Goal: Complete application form

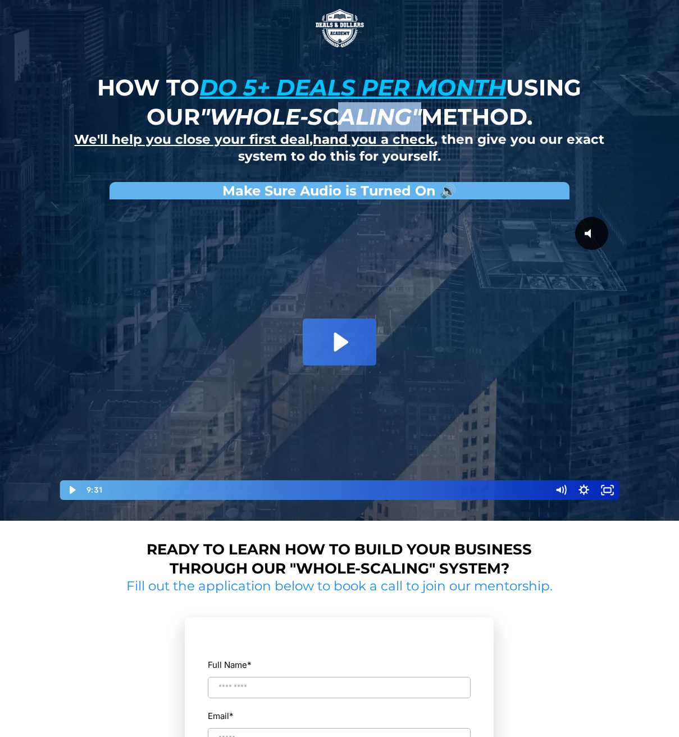
drag, startPoint x: 420, startPoint y: 117, endPoint x: 344, endPoint y: 121, distance: 75.9
click at [344, 121] on em ""whole-scaling"" at bounding box center [310, 117] width 221 height 28
click at [351, 317] on div at bounding box center [339, 353] width 561 height 296
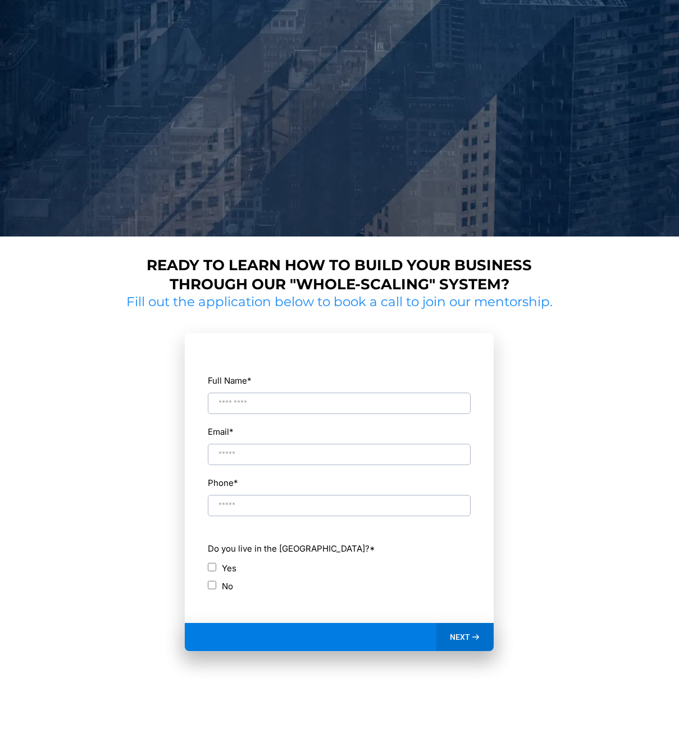
scroll to position [112, 0]
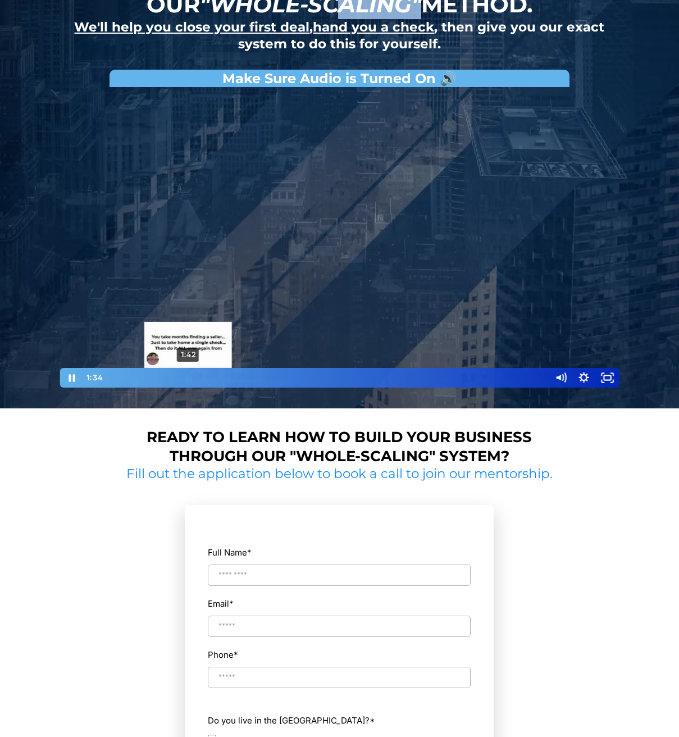
click at [189, 374] on div "1:42" at bounding box center [327, 378] width 432 height 20
click at [189, 376] on div "1:43" at bounding box center [327, 378] width 432 height 20
click at [186, 376] on div "Playbar" at bounding box center [189, 377] width 7 height 7
click at [188, 377] on div "Playbar" at bounding box center [189, 377] width 7 height 7
click at [191, 376] on div "Playbar" at bounding box center [188, 377] width 7 height 7
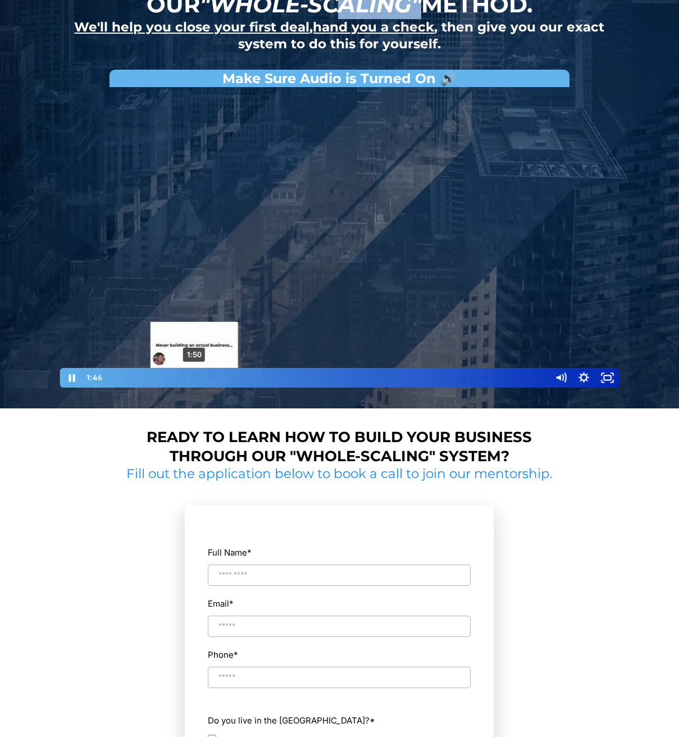
click at [197, 374] on div "1:50" at bounding box center [327, 378] width 432 height 20
click at [197, 374] on div "Playbar" at bounding box center [197, 377] width 7 height 7
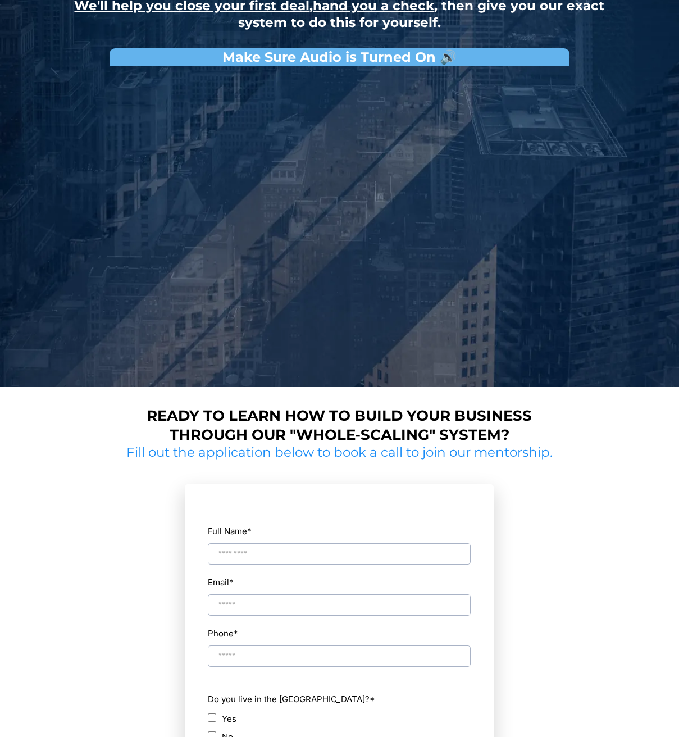
scroll to position [225, 0]
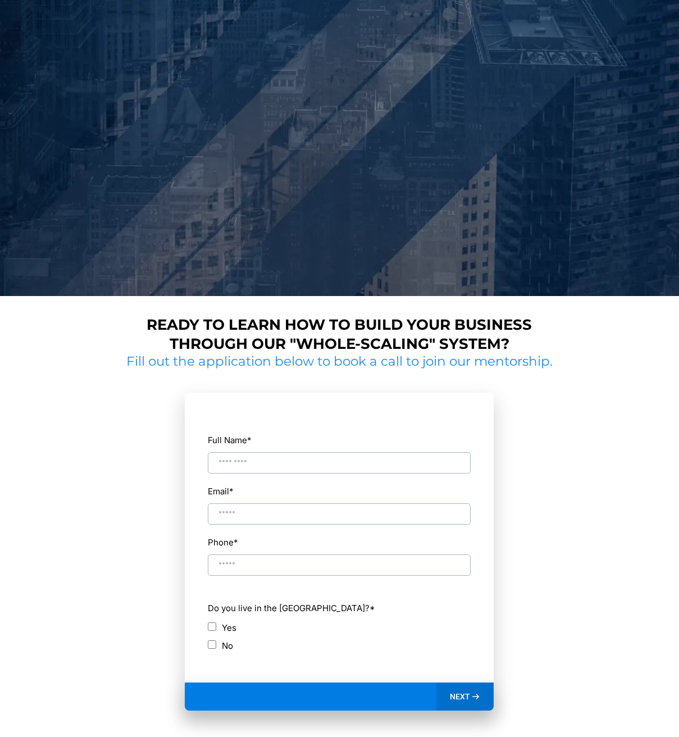
click at [467, 691] on span "NEXT" at bounding box center [460, 696] width 20 height 10
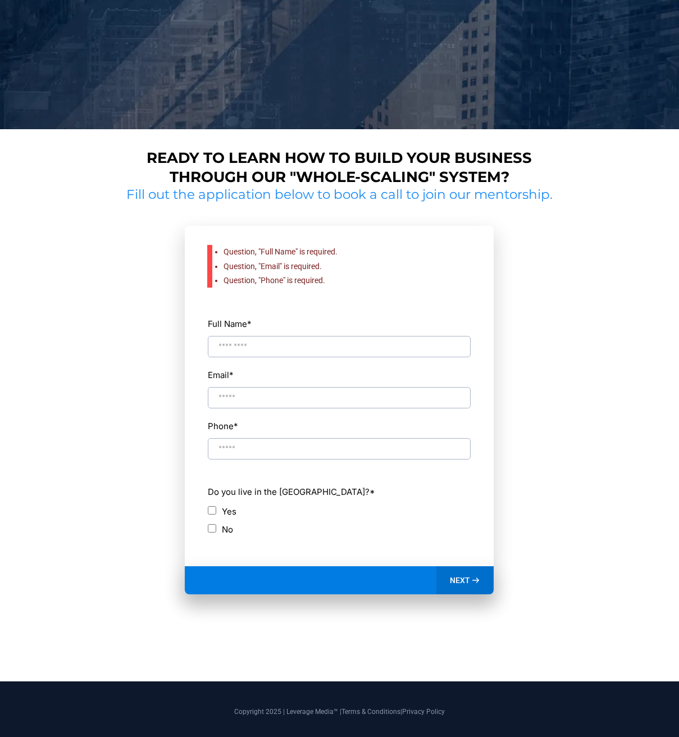
scroll to position [408, 0]
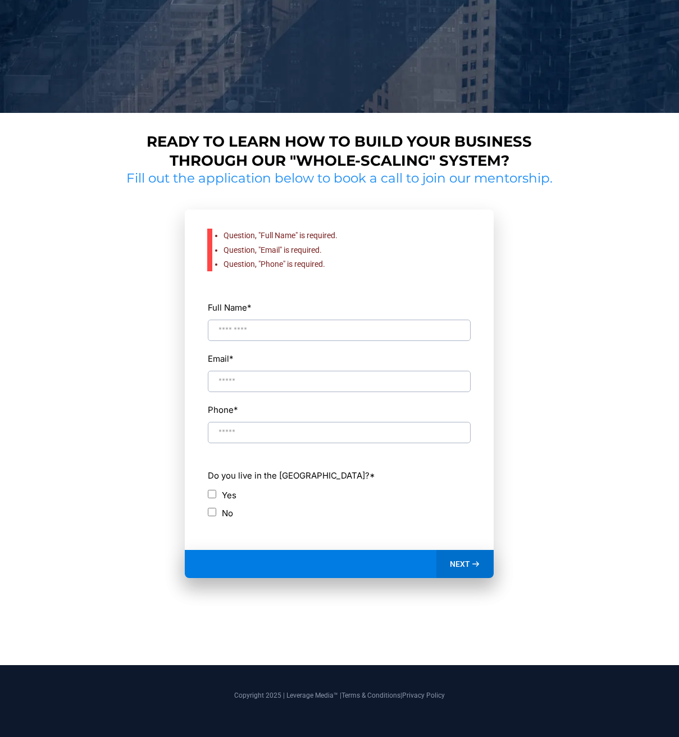
click at [334, 324] on input "Full Name *" at bounding box center [339, 329] width 263 height 21
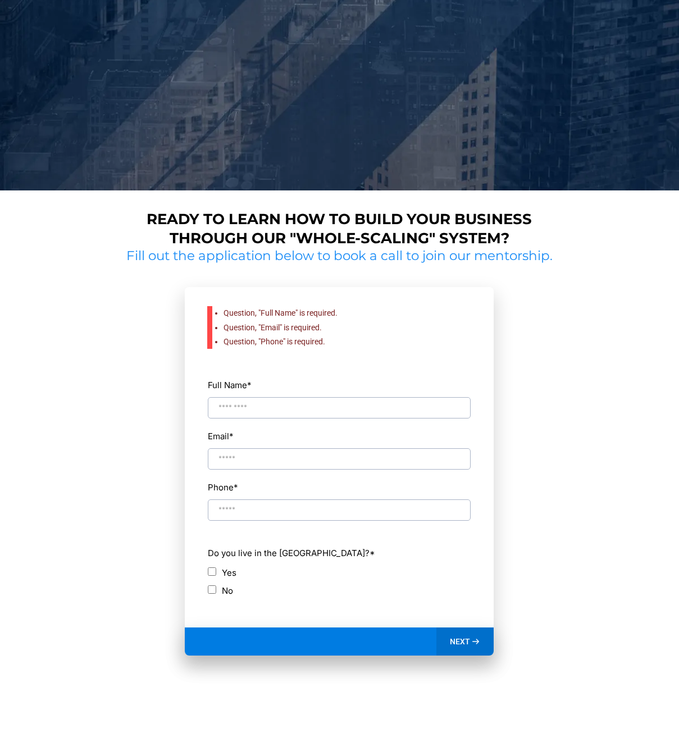
scroll to position [351, 0]
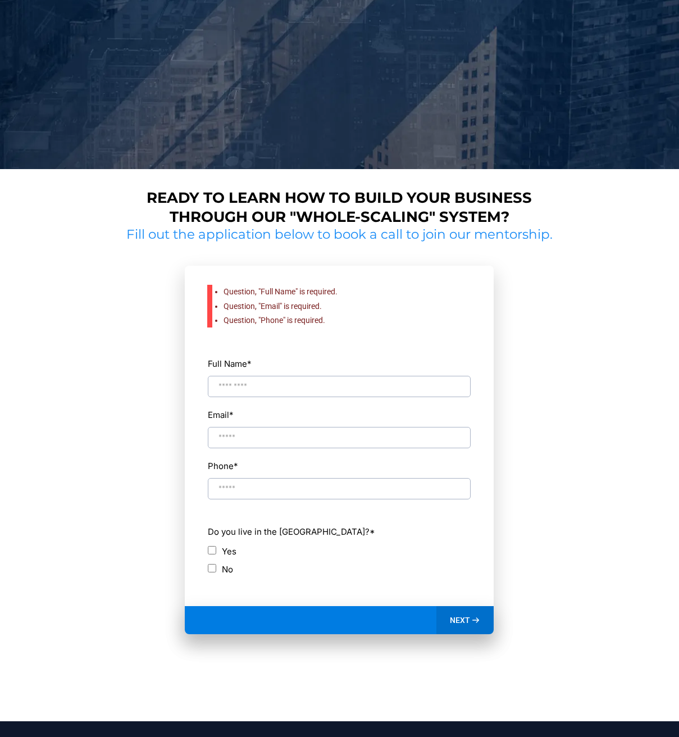
click at [287, 392] on input "Full Name *" at bounding box center [339, 386] width 263 height 21
type input "*"
type input "**********"
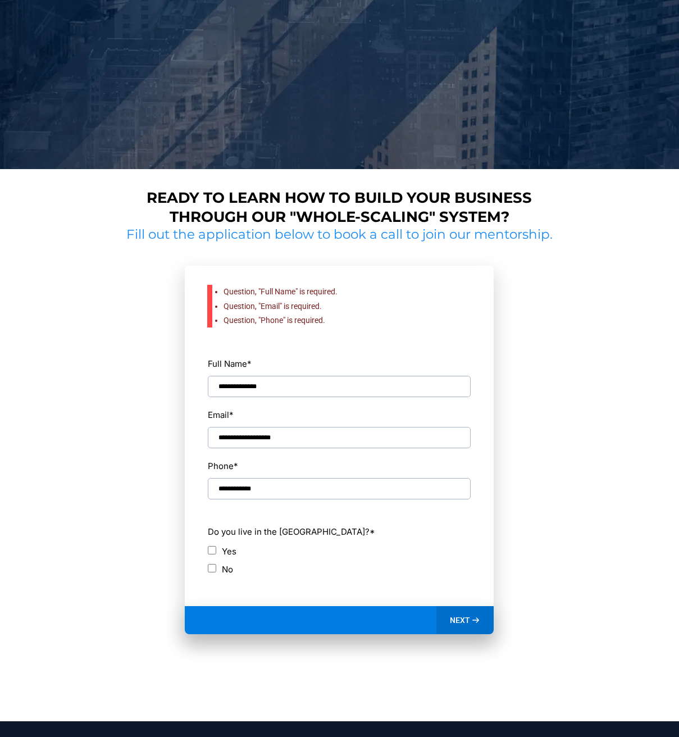
click at [469, 621] on span "NEXT" at bounding box center [460, 620] width 20 height 10
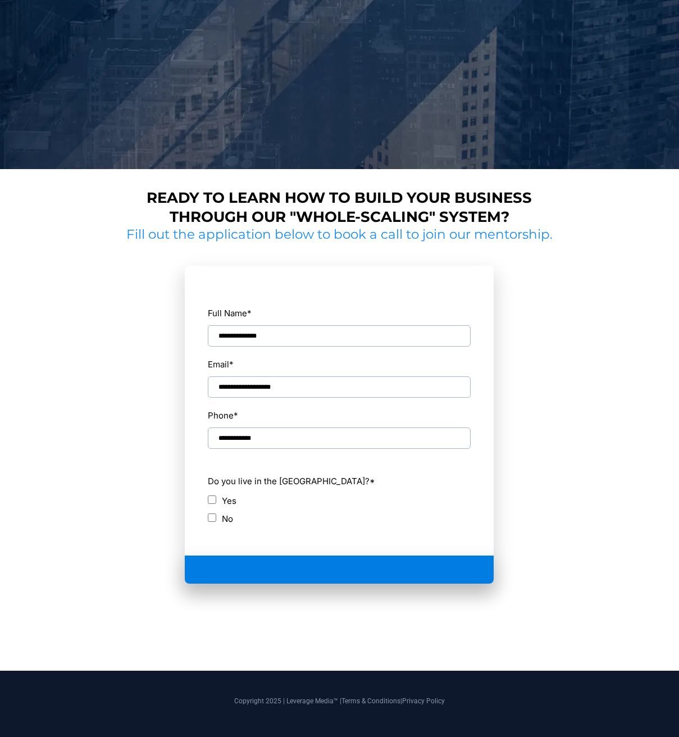
scroll to position [220, 0]
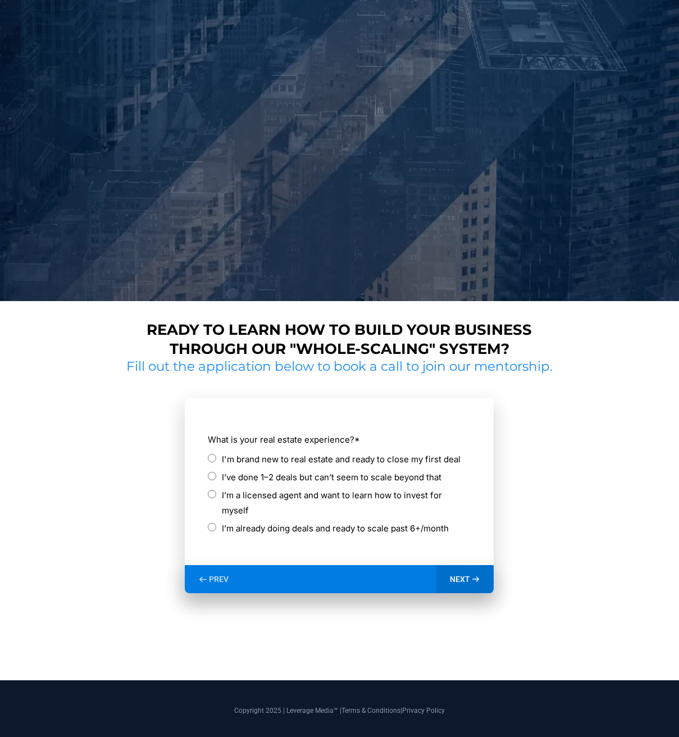
click at [358, 455] on label "I'm brand new to real estate and ready to close my first deal" at bounding box center [341, 458] width 239 height 15
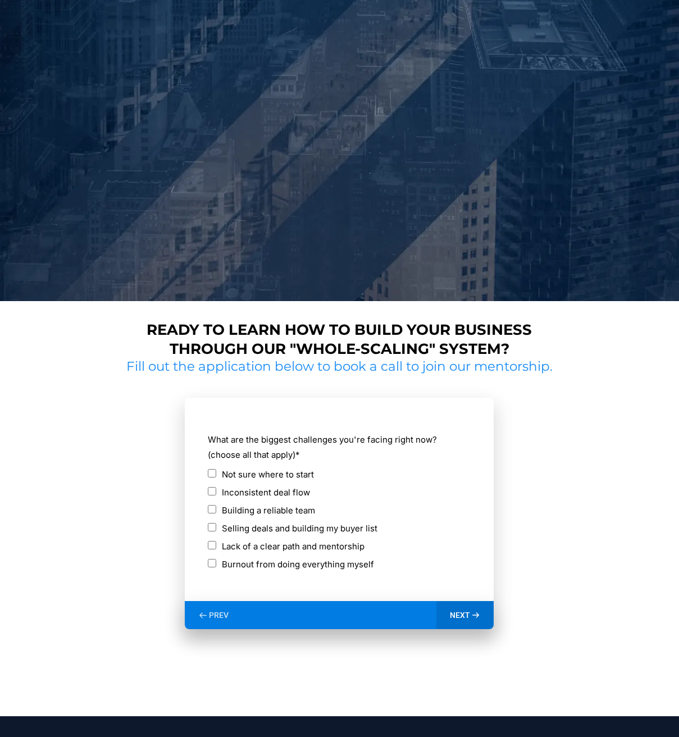
click at [467, 618] on span "NEXT" at bounding box center [460, 615] width 20 height 10
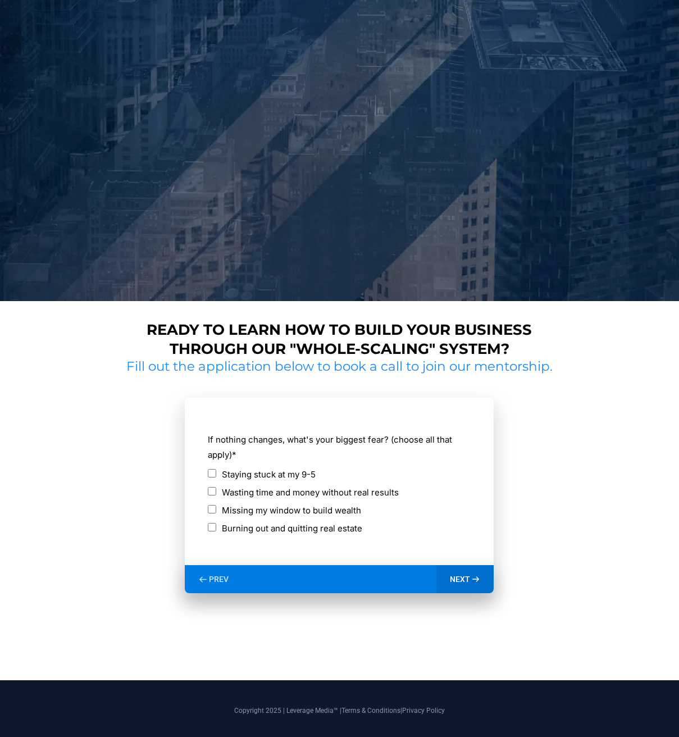
click at [207, 475] on div "If nothing changes, what's your biggest fear? (choose all that apply) * Staying…" at bounding box center [339, 483] width 264 height 112
click at [477, 579] on icon at bounding box center [475, 579] width 6 height 4
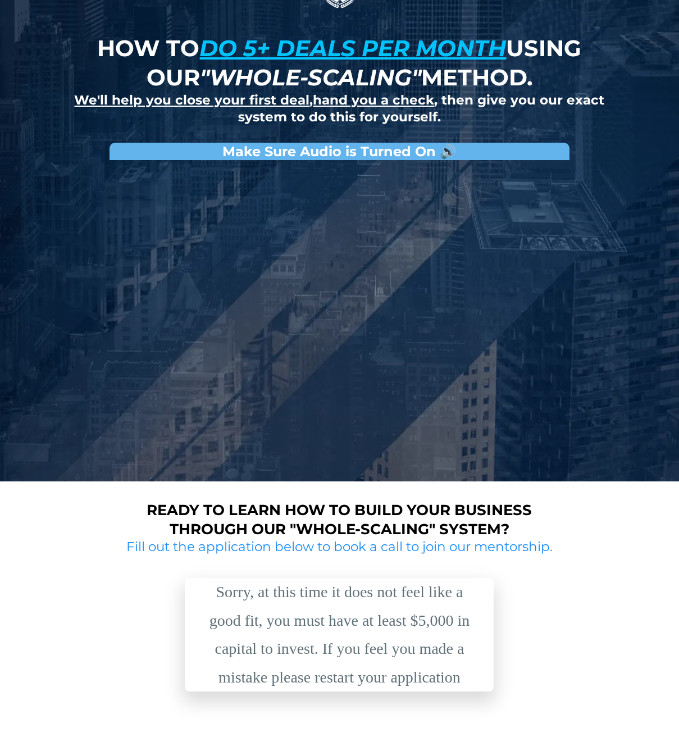
scroll to position [153, 0]
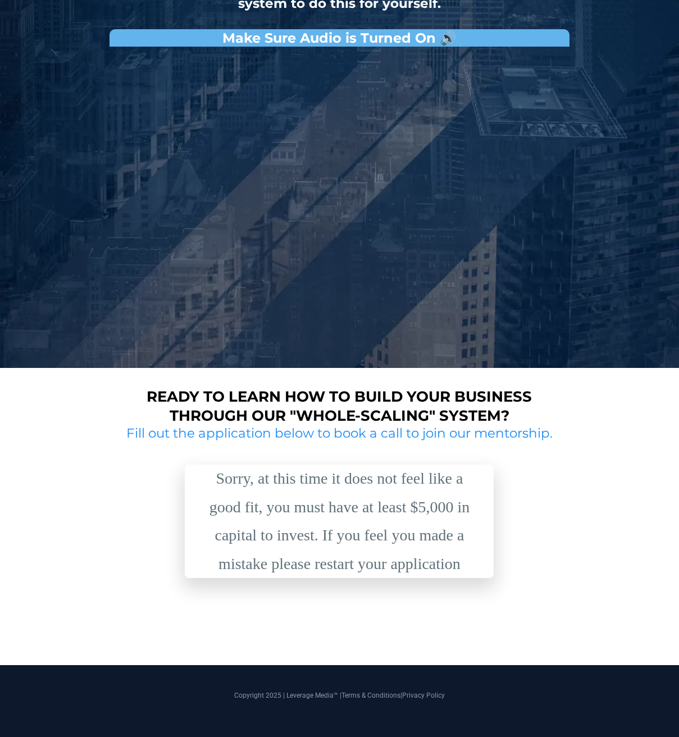
click at [329, 540] on div "Sorry, at this time it does not feel like a good fit, you must have at least $5…" at bounding box center [339, 520] width 281 height 113
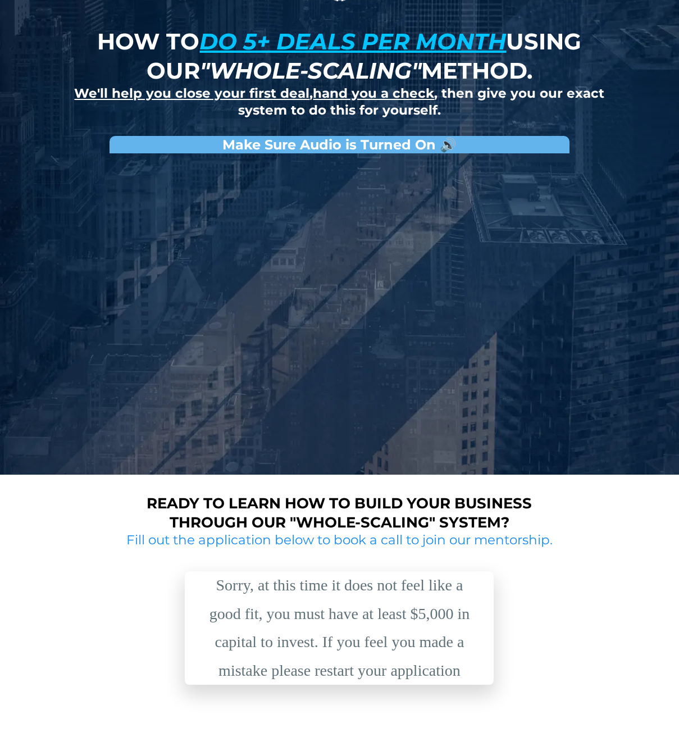
scroll to position [0, 0]
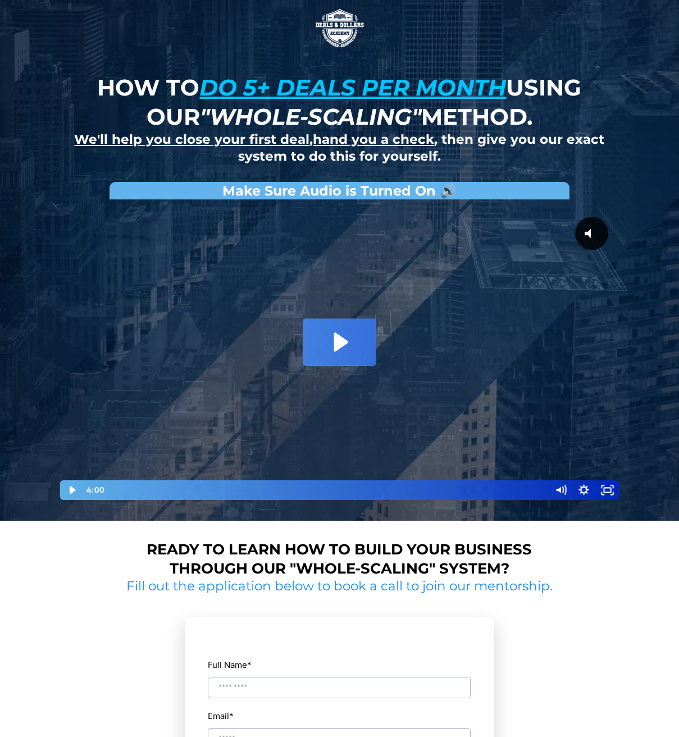
click at [351, 340] on icon "Play Video: David Choi - Whole-Scaling VSL V.2 (short)" at bounding box center [339, 341] width 73 height 47
click at [277, 290] on div at bounding box center [339, 353] width 561 height 296
